Goal: Contribute content: Contribute content

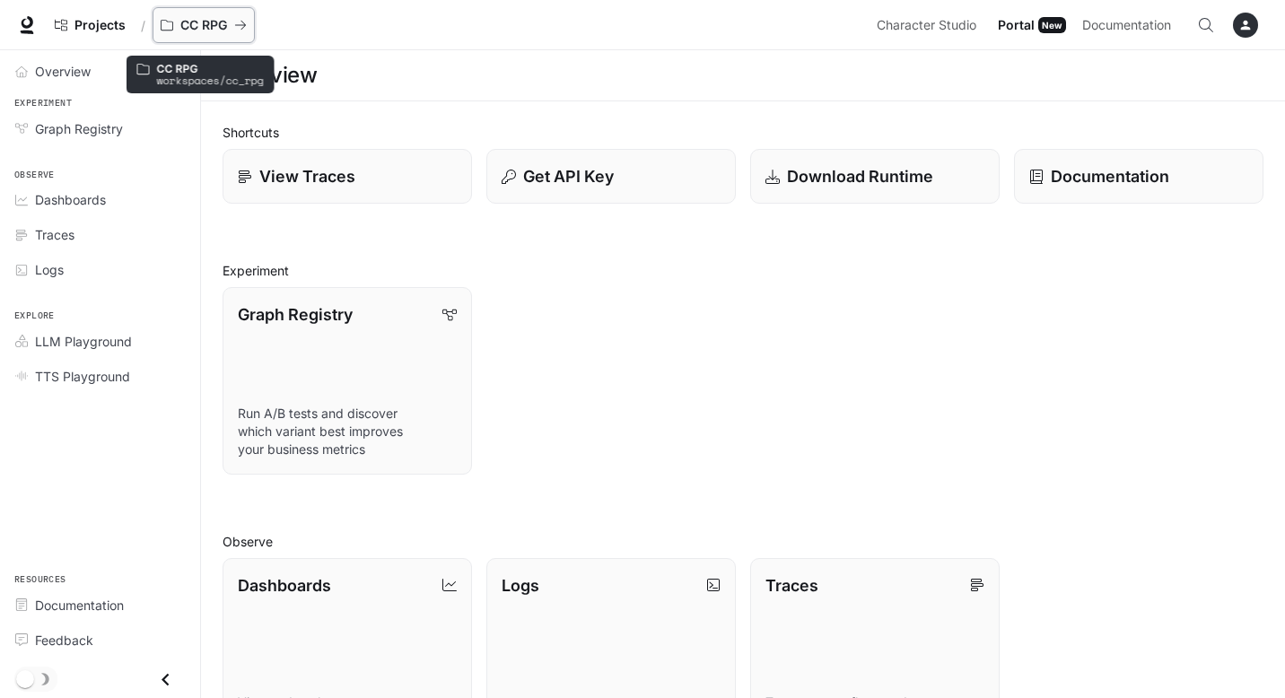
click at [191, 19] on p "CC RPG" at bounding box center [203, 25] width 47 height 15
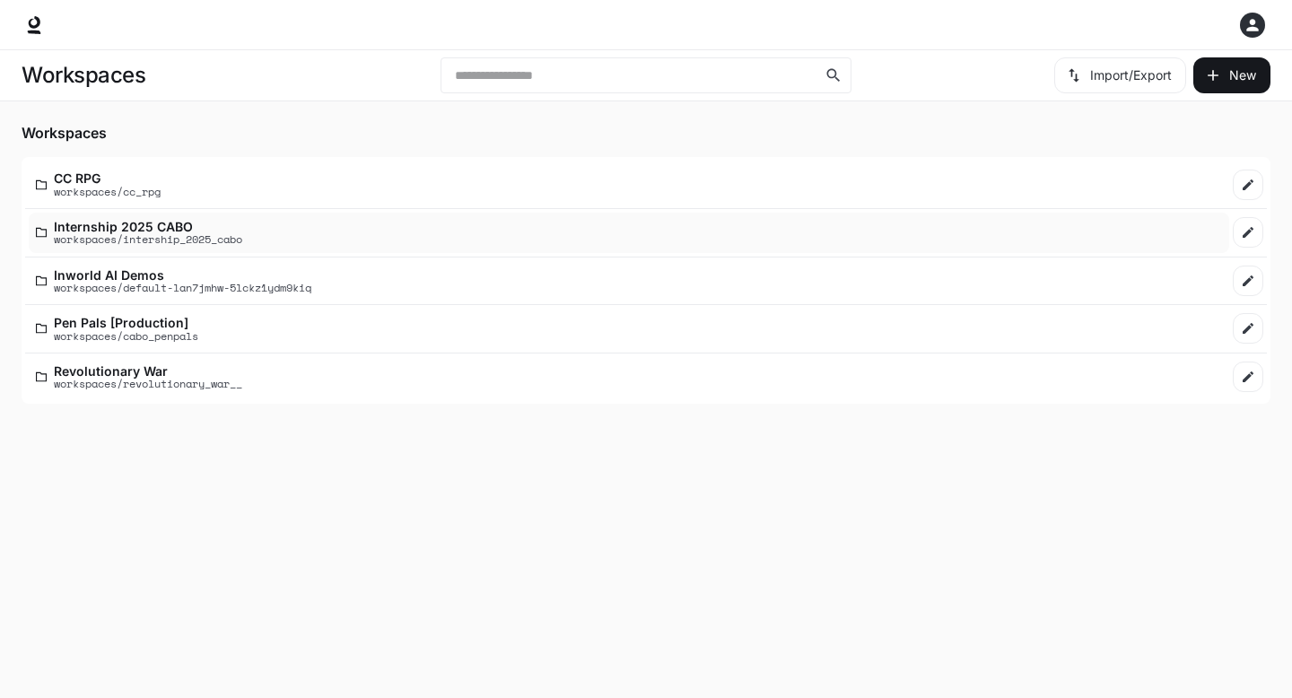
click at [211, 235] on p "workspaces/intership_2025_cabo" at bounding box center [148, 239] width 188 height 12
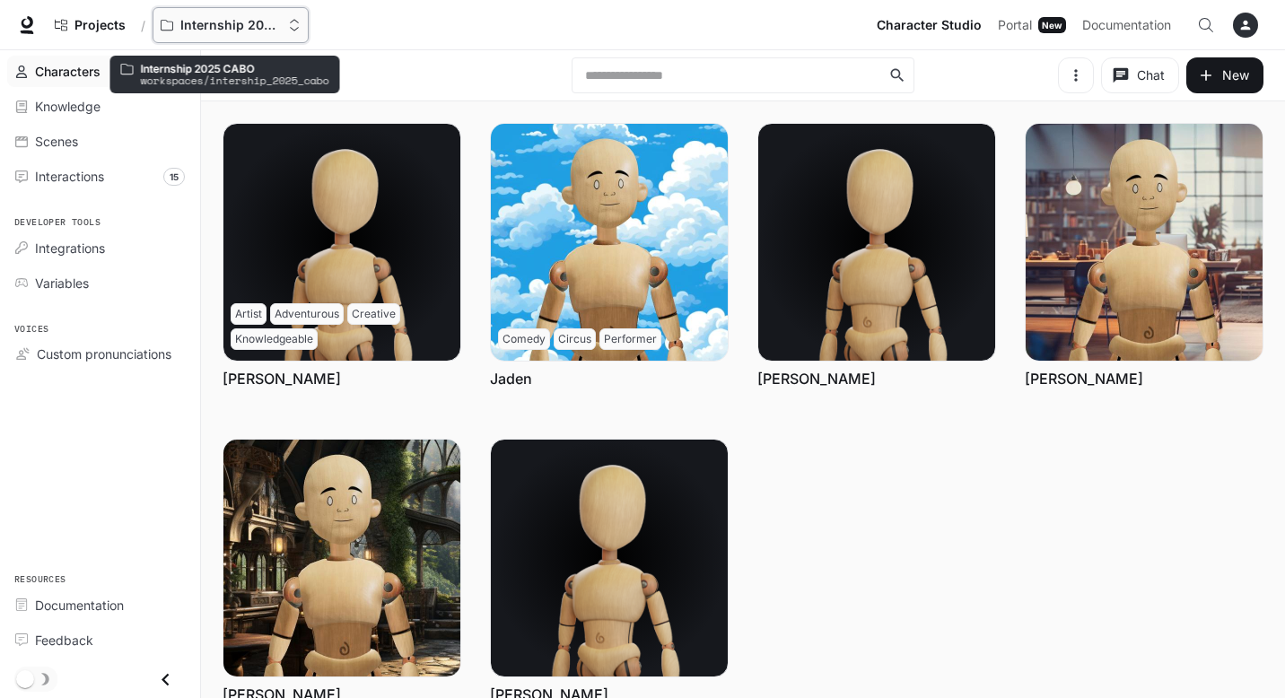
click at [180, 22] on p "Internship 2025 CABO" at bounding box center [230, 25] width 100 height 15
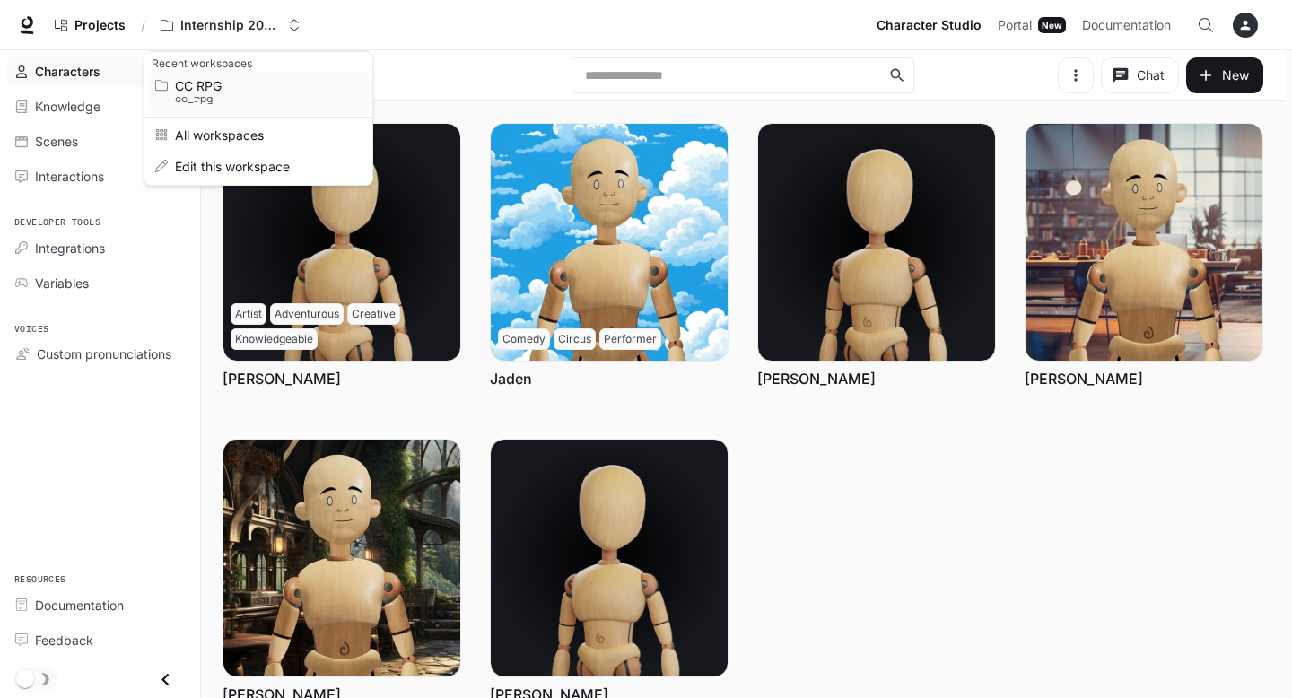
click at [199, 87] on span "CC RPG" at bounding box center [256, 85] width 162 height 13
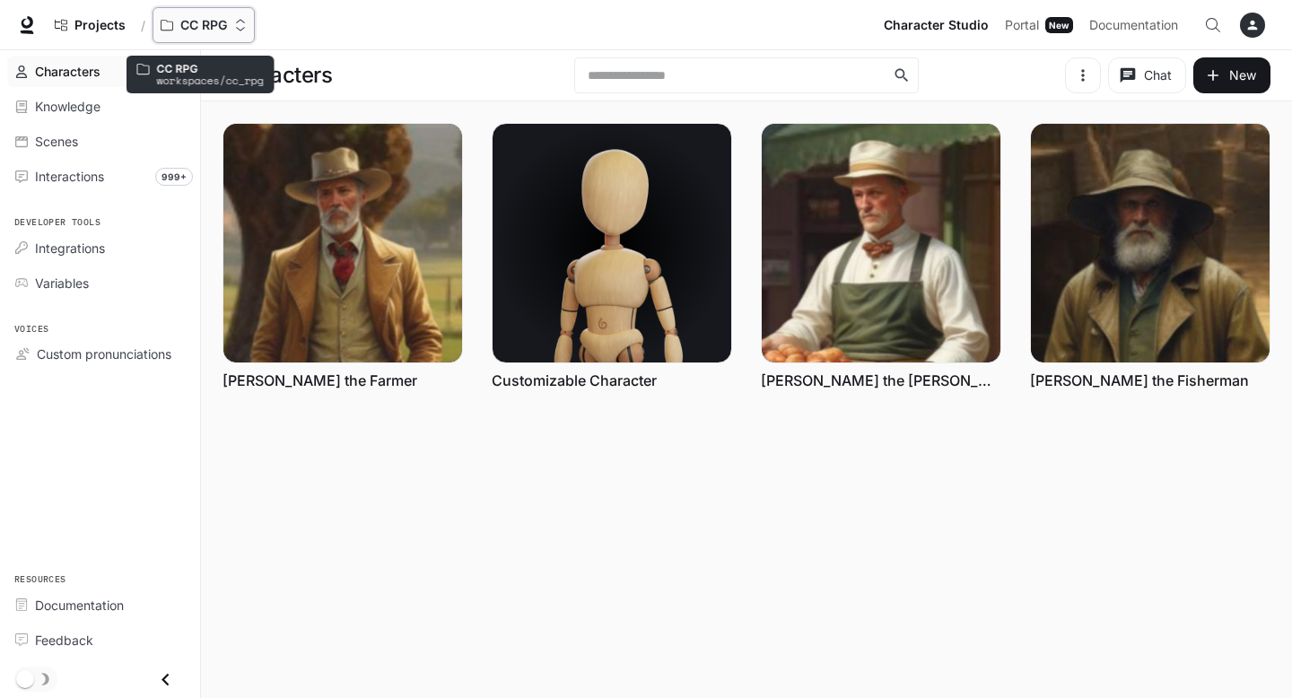
click at [196, 9] on button "CC RPG" at bounding box center [204, 25] width 102 height 36
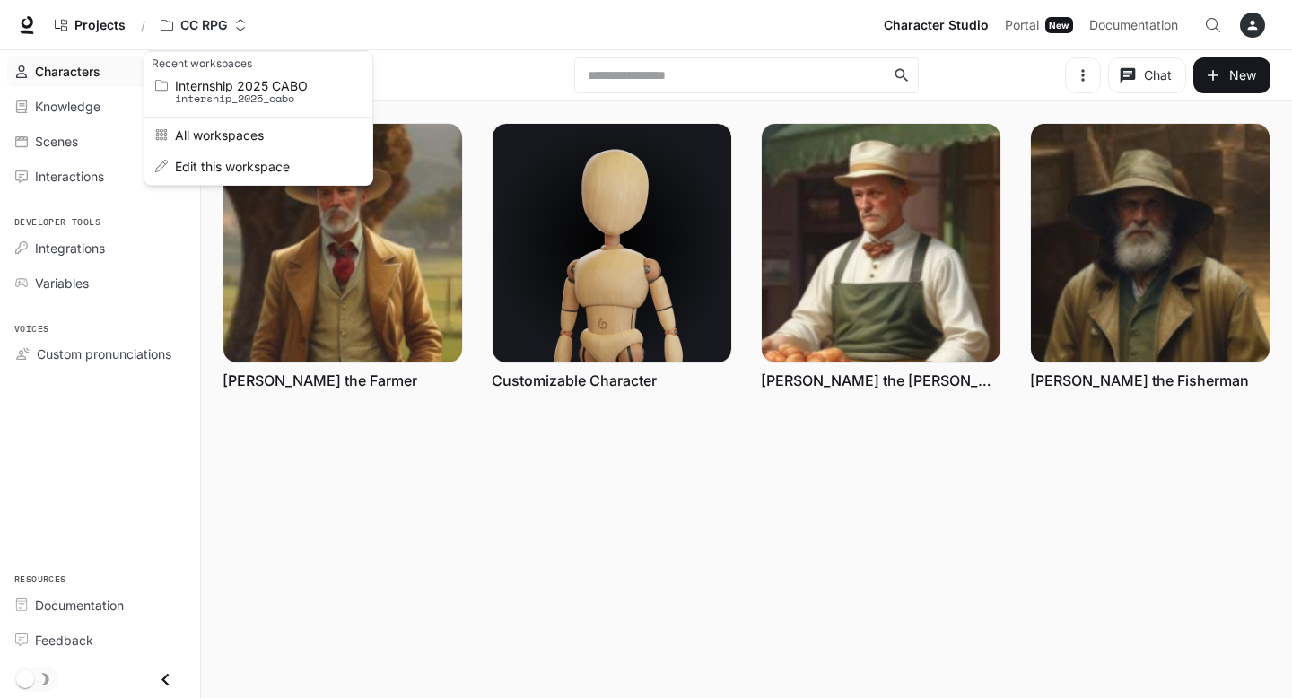
click at [110, 28] on div "Open workspace menu" at bounding box center [646, 349] width 1292 height 698
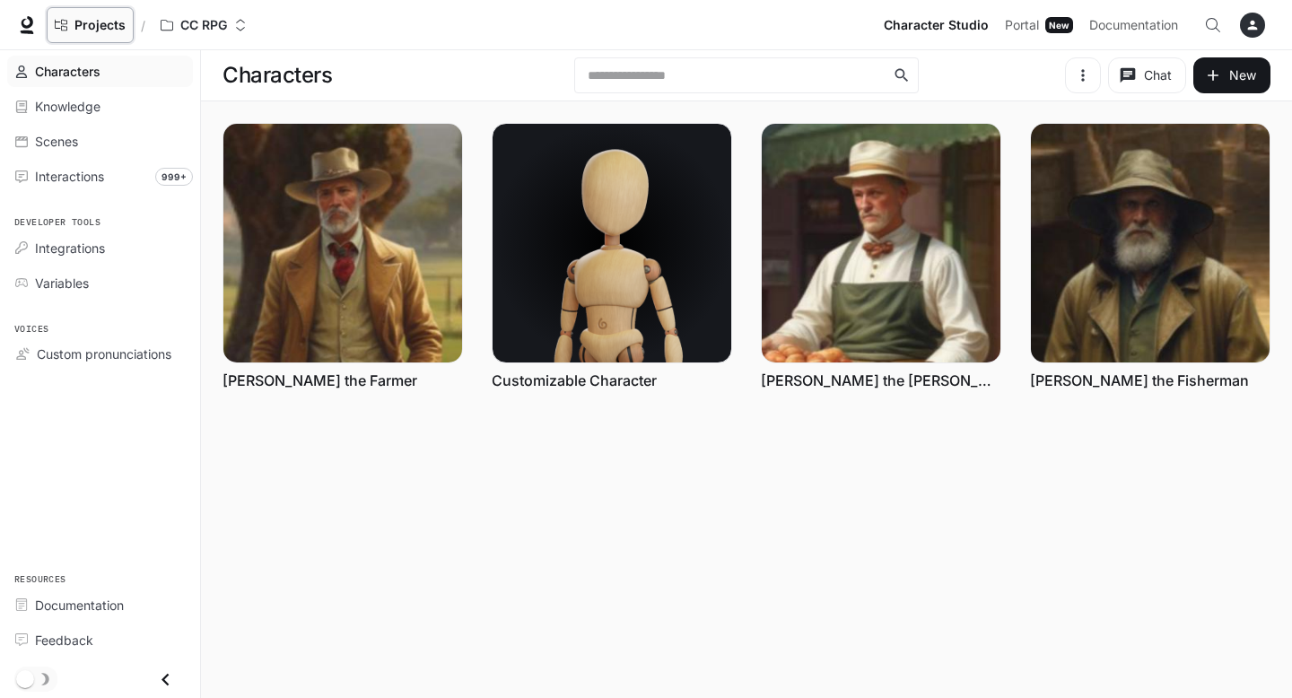
click at [106, 25] on span "Projects" at bounding box center [99, 25] width 51 height 15
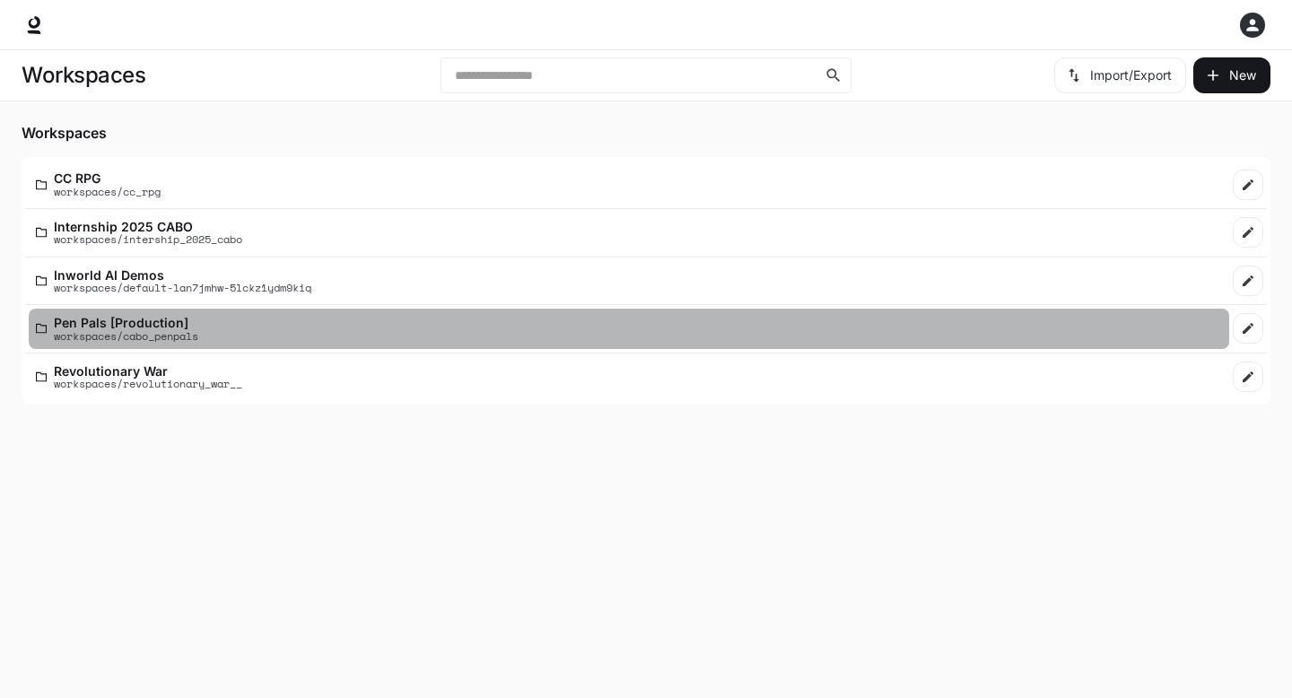
click at [178, 318] on p "Pen Pals [Production]" at bounding box center [126, 322] width 144 height 13
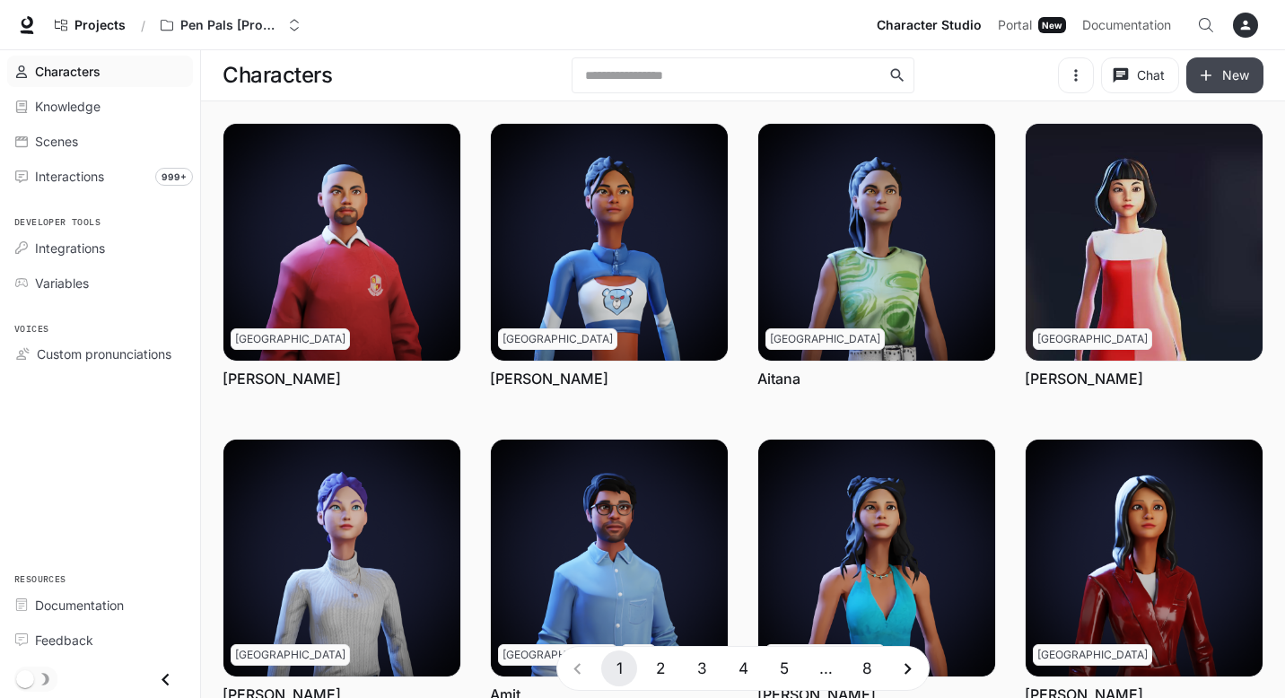
click at [1235, 76] on button "New" at bounding box center [1224, 75] width 77 height 36
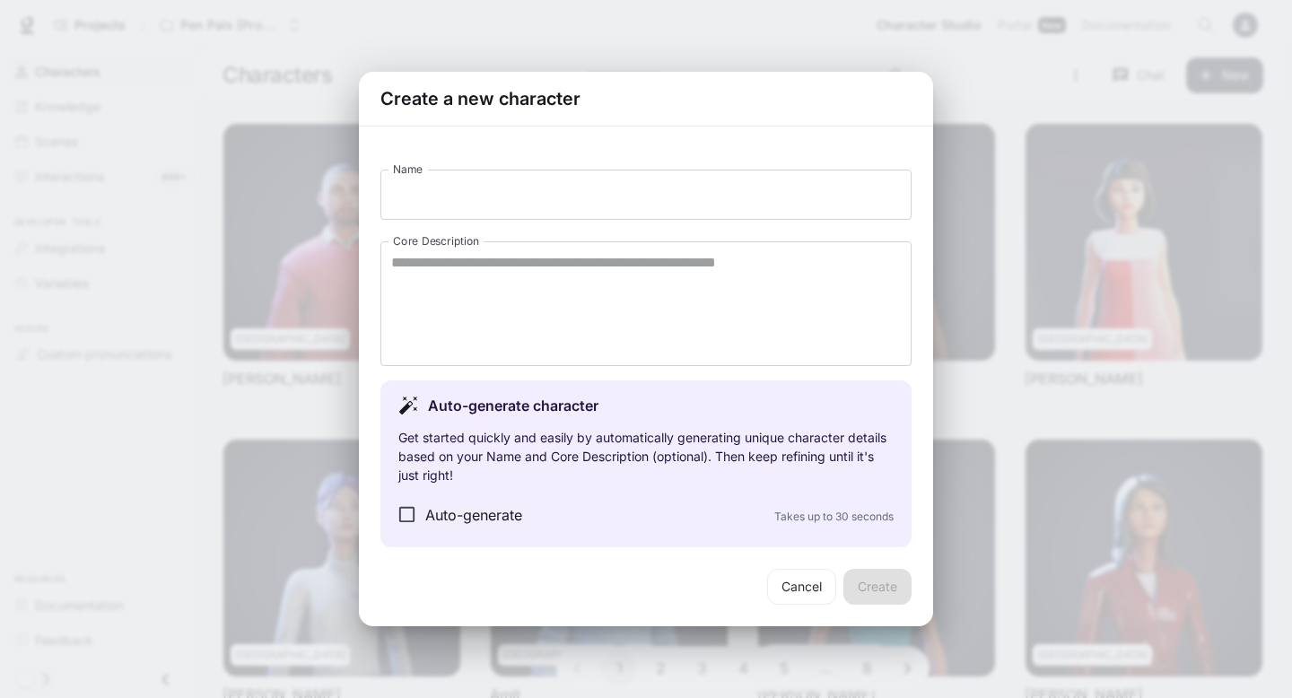
click at [1075, 79] on div "Create a new character Name Name Core Description * Core Description Auto-gener…" at bounding box center [646, 349] width 1292 height 698
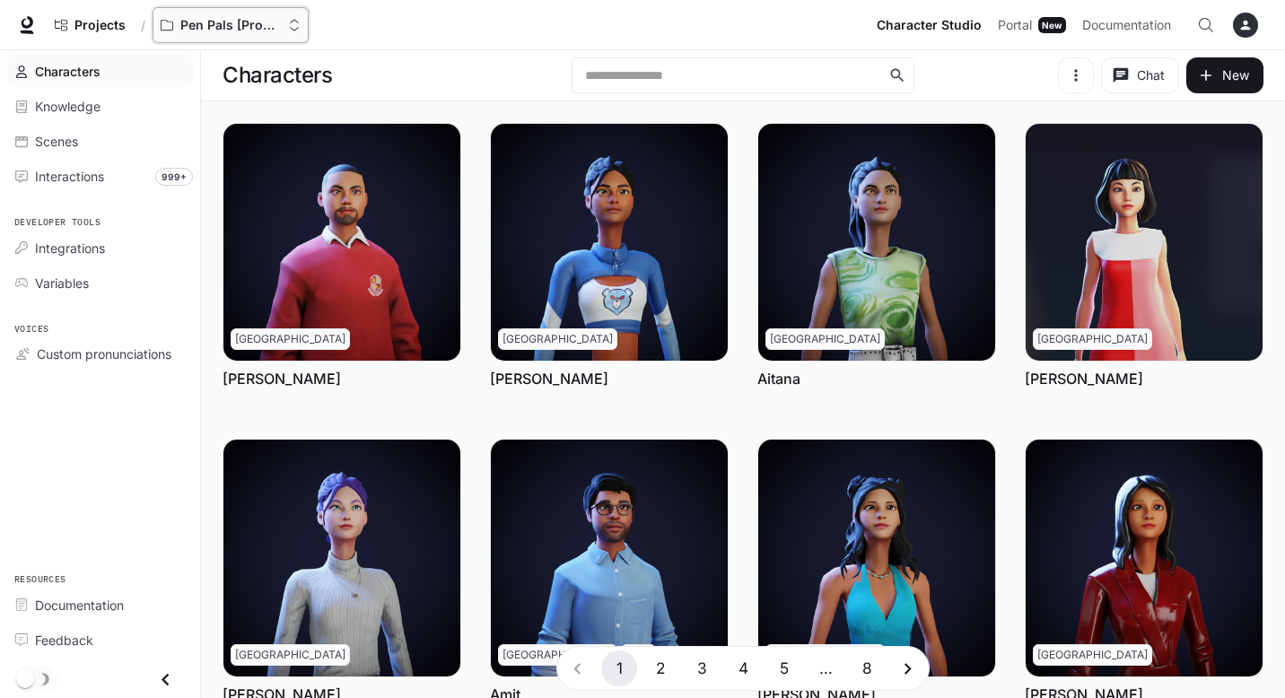
click at [238, 25] on p "Pen Pals [Production]" at bounding box center [230, 25] width 100 height 15
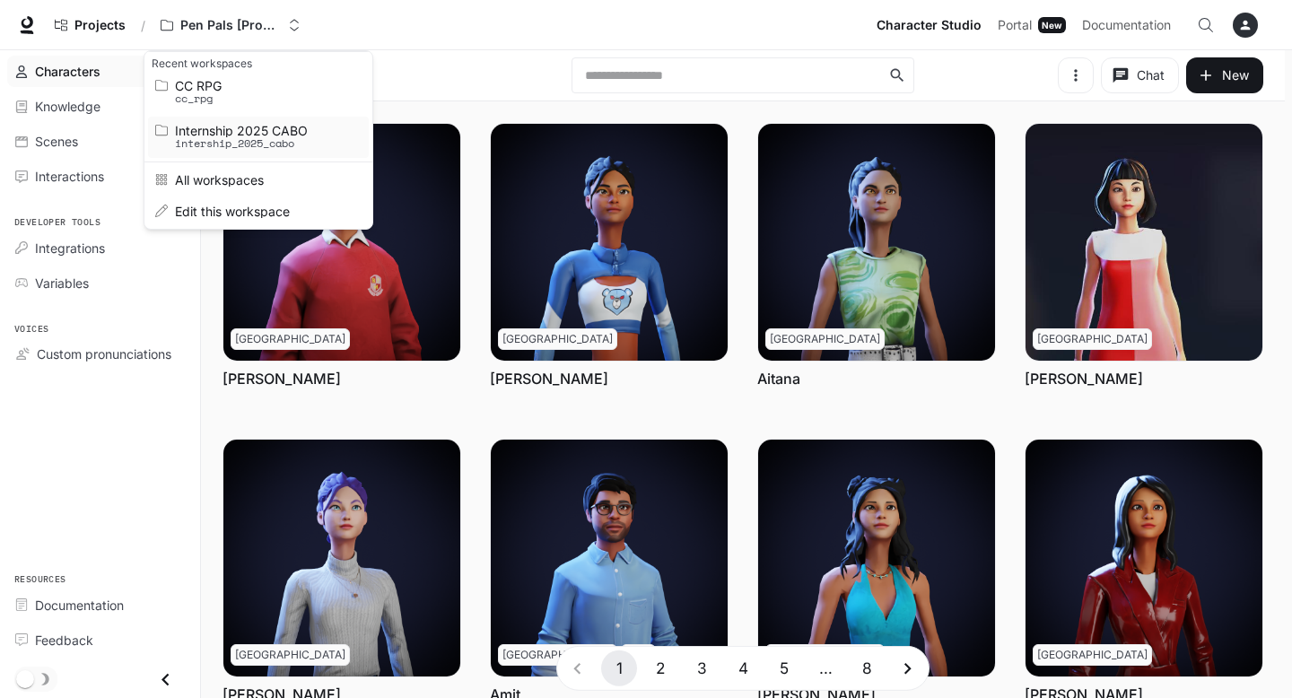
click at [256, 124] on span "Internship 2025 CABO" at bounding box center [256, 130] width 162 height 13
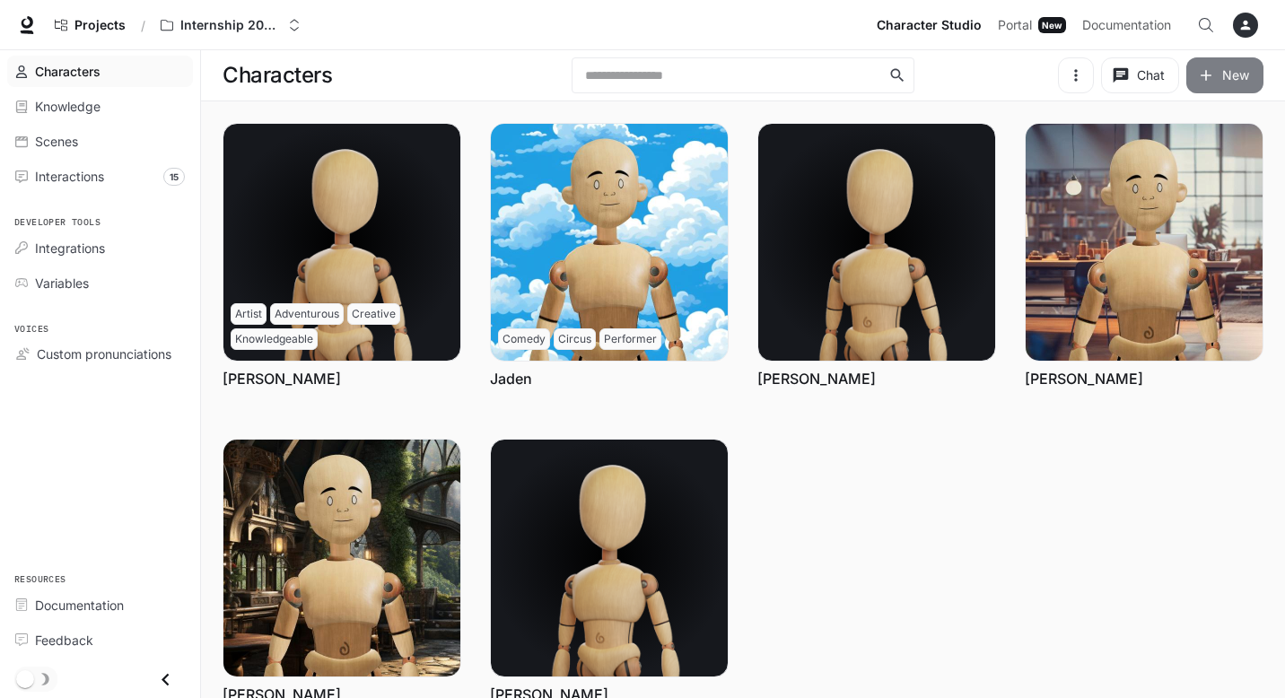
click at [1220, 77] on button "New" at bounding box center [1224, 75] width 77 height 36
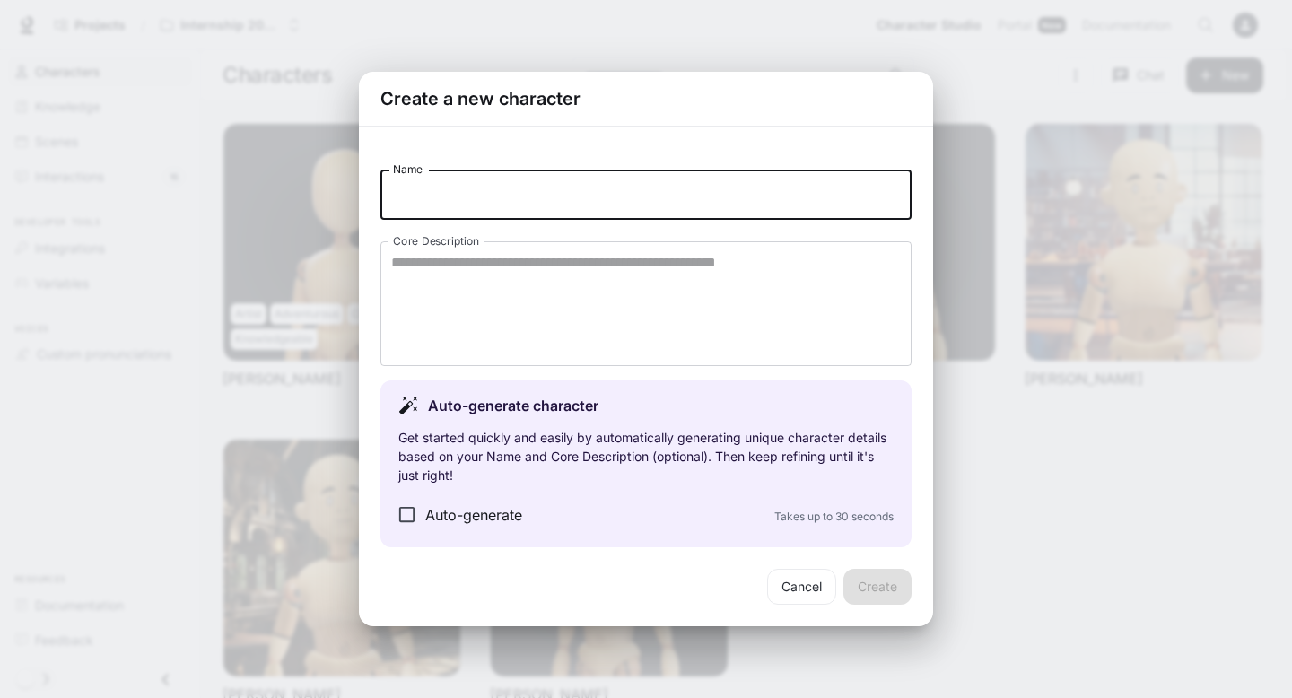
click at [511, 214] on input "Name" at bounding box center [645, 195] width 531 height 50
type input "****"
click at [875, 582] on button "Create" at bounding box center [877, 587] width 68 height 36
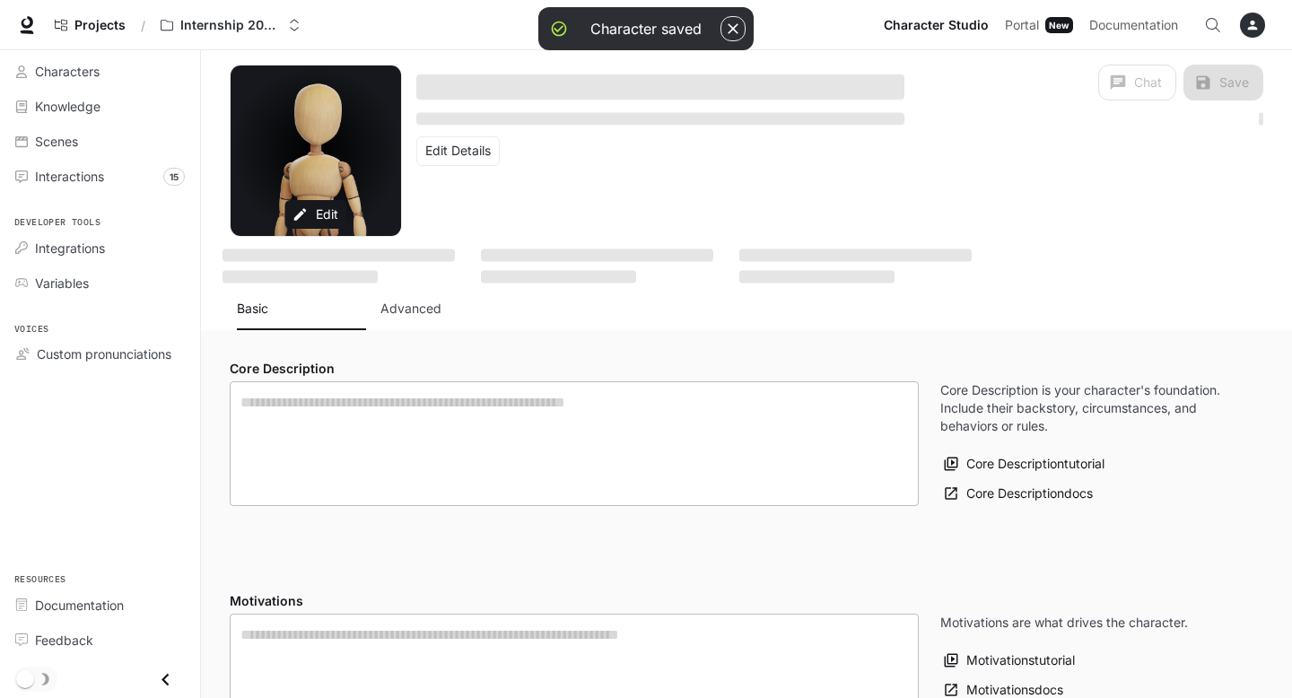
type input "*"
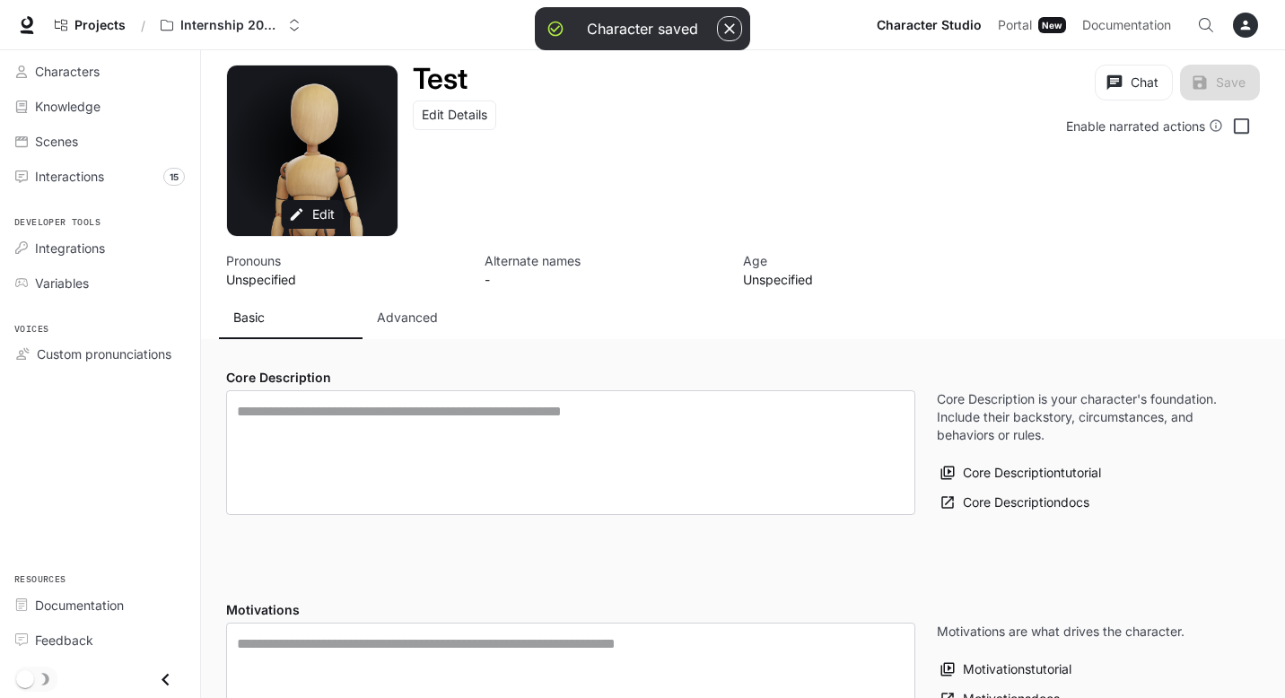
type input "**********"
click at [340, 411] on textarea "label" at bounding box center [571, 452] width 668 height 103
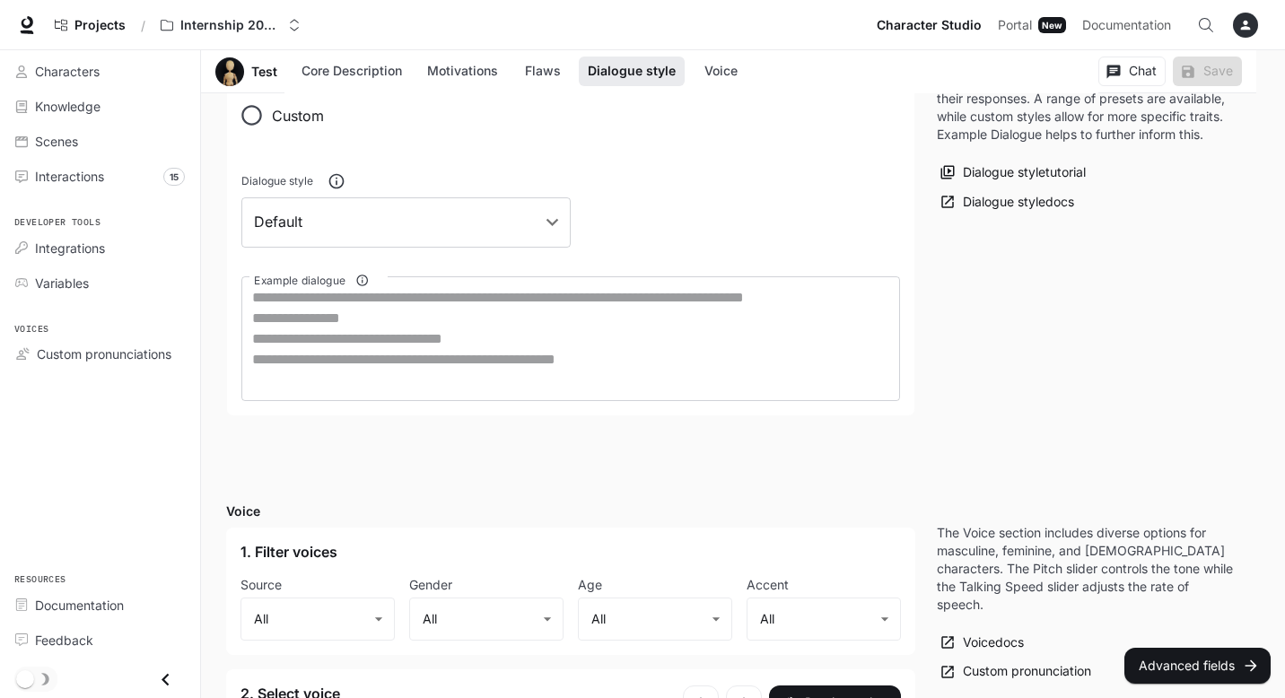
scroll to position [1133, 0]
